Goal: Entertainment & Leisure: Consume media (video, audio)

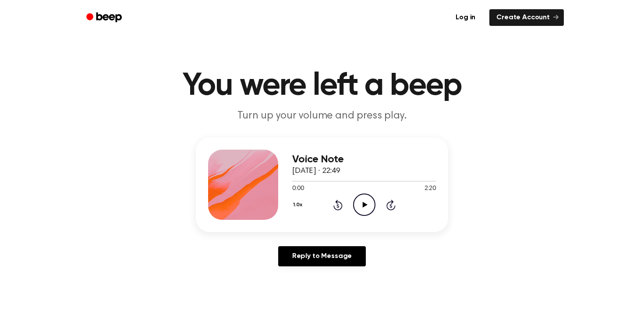
click at [364, 204] on icon at bounding box center [364, 205] width 5 height 6
click at [369, 206] on icon "Pause Audio" at bounding box center [364, 204] width 22 height 22
click at [332, 176] on div "Voice Note 24 September 2025 · 22:49" at bounding box center [364, 165] width 144 height 24
drag, startPoint x: 409, startPoint y: 178, endPoint x: 268, endPoint y: 183, distance: 141.6
click at [268, 183] on div "Voice Note 24 September 2025 · 22:49 1:58 2:20 Your browser does not support th…" at bounding box center [322, 184] width 252 height 95
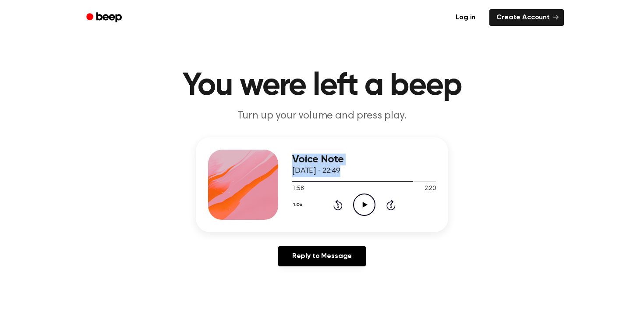
click at [388, 176] on div "Voice Note 24 September 2025 · 22:49" at bounding box center [364, 165] width 144 height 24
click at [385, 181] on div at bounding box center [352, 181] width 121 height 1
drag, startPoint x: 383, startPoint y: 181, endPoint x: 336, endPoint y: 184, distance: 47.0
click at [336, 184] on div "1:30 2:20 Your browser does not support the [object Object] element." at bounding box center [364, 185] width 144 height 16
click at [334, 183] on div at bounding box center [364, 180] width 144 height 7
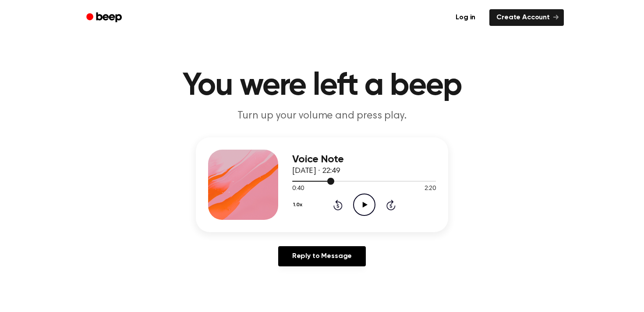
click at [294, 180] on div at bounding box center [364, 180] width 144 height 7
drag, startPoint x: 294, startPoint y: 180, endPoint x: 272, endPoint y: 181, distance: 22.0
click at [272, 181] on div "Voice Note 24 September 2025 · 22:49 0:01 2:20 Your browser does not support th…" at bounding box center [322, 184] width 252 height 95
click at [338, 205] on icon "Rewind 5 seconds" at bounding box center [338, 204] width 10 height 11
click at [359, 209] on icon "Play Audio" at bounding box center [364, 204] width 22 height 22
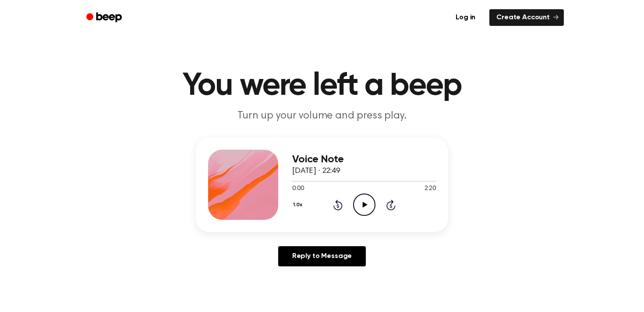
click at [370, 201] on icon "Play Audio" at bounding box center [364, 204] width 22 height 22
click at [420, 181] on div at bounding box center [364, 181] width 144 height 1
